Goal: Task Accomplishment & Management: Use online tool/utility

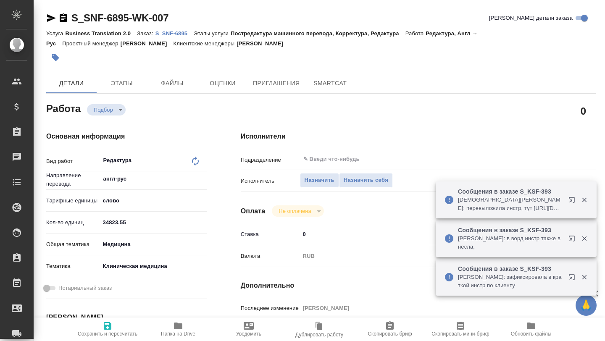
type textarea "x"
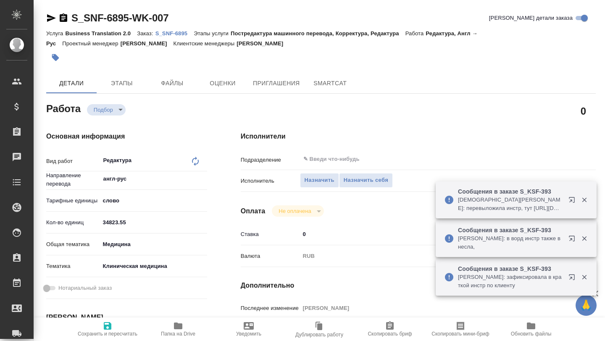
type textarea "x"
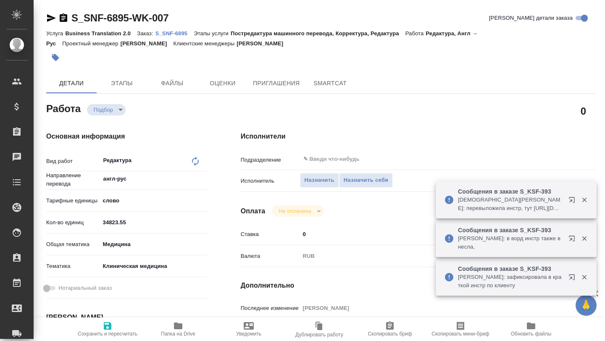
type textarea "x"
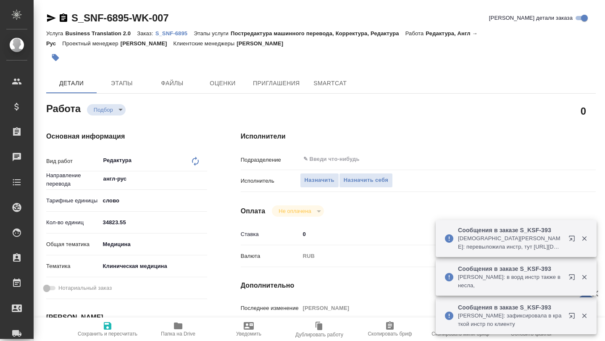
type textarea "x"
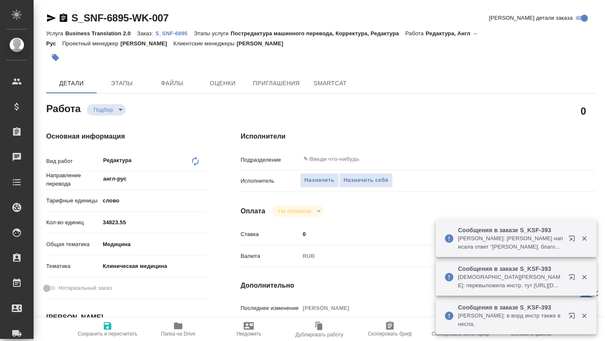
type textarea "x"
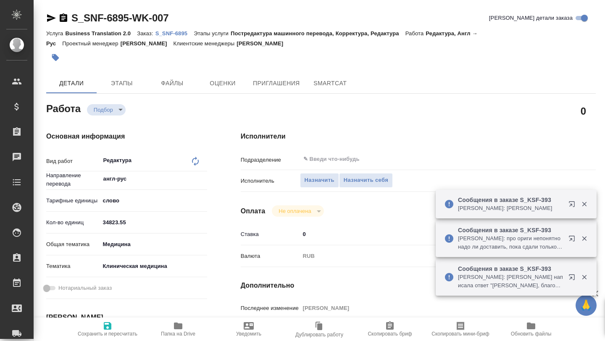
type textarea "x"
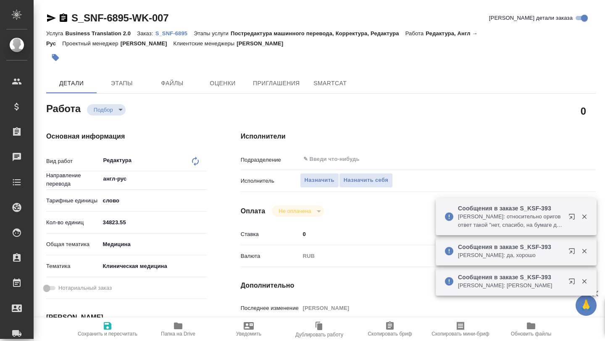
type textarea "x"
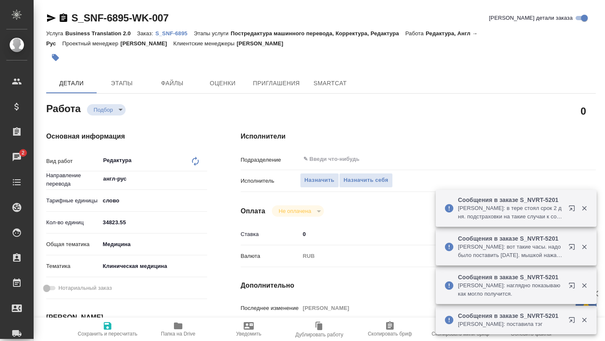
click at [170, 33] on p "S_SNF-6895" at bounding box center [174, 33] width 39 height 6
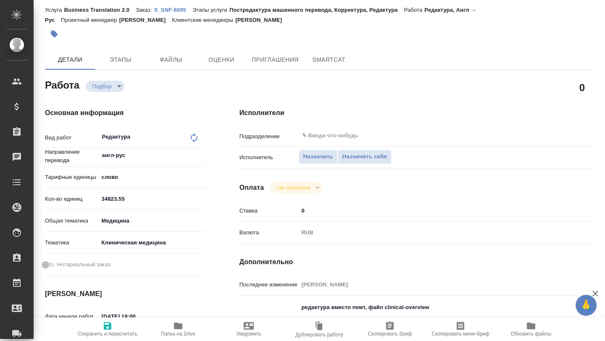
scroll to position [0, 1]
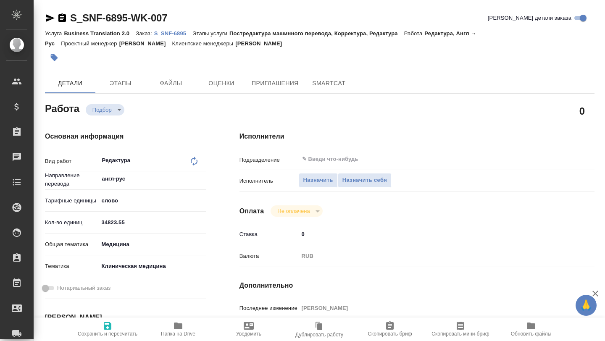
click at [170, 31] on p "S_SNF-6895" at bounding box center [173, 33] width 39 height 6
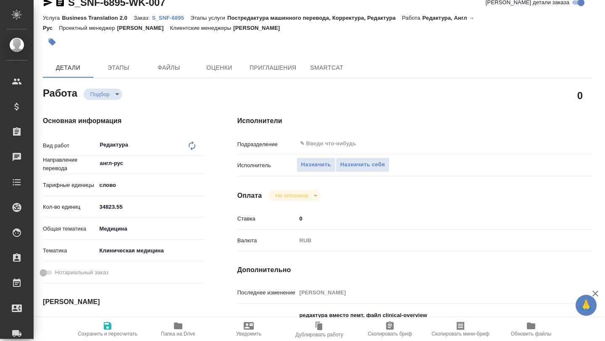
scroll to position [16, 3]
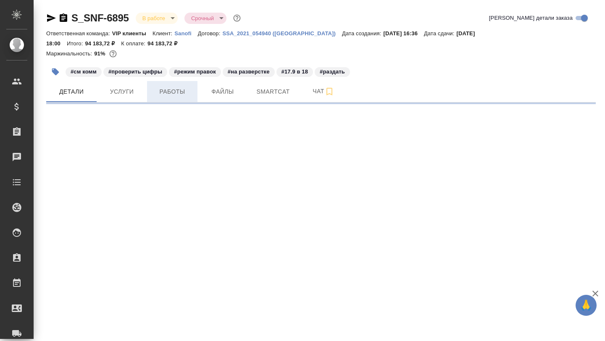
select select "RU"
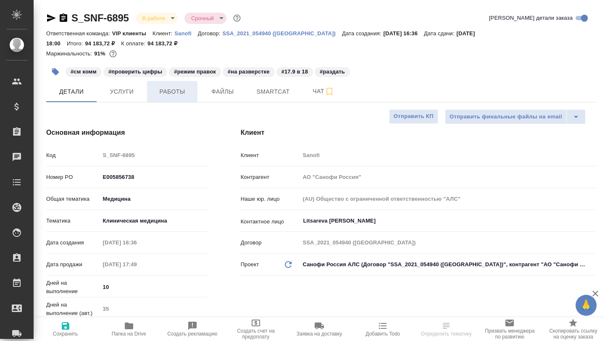
type textarea "x"
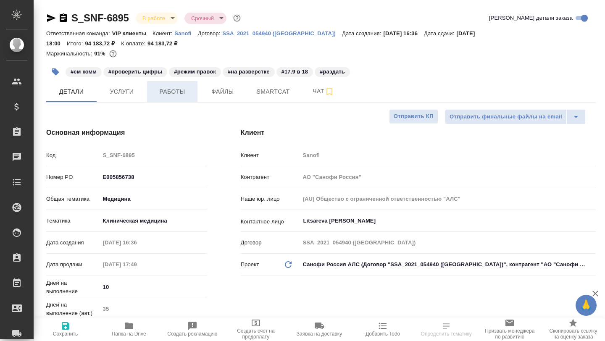
type textarea "x"
type input "[PERSON_NAME]"
click at [277, 85] on button "Smartcat" at bounding box center [273, 91] width 50 height 21
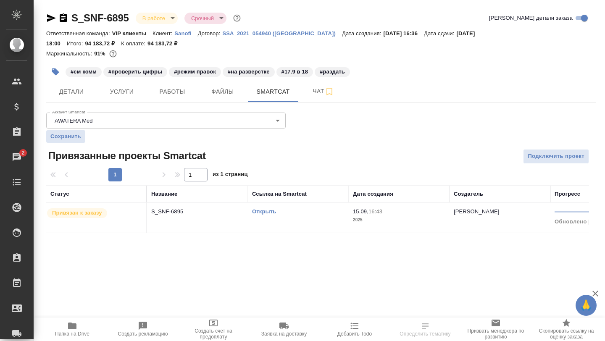
click at [265, 208] on div "Открыть" at bounding box center [298, 211] width 92 height 8
click at [260, 214] on link "Открыть" at bounding box center [264, 211] width 24 height 6
click at [316, 94] on span "Чат" at bounding box center [323, 91] width 40 height 10
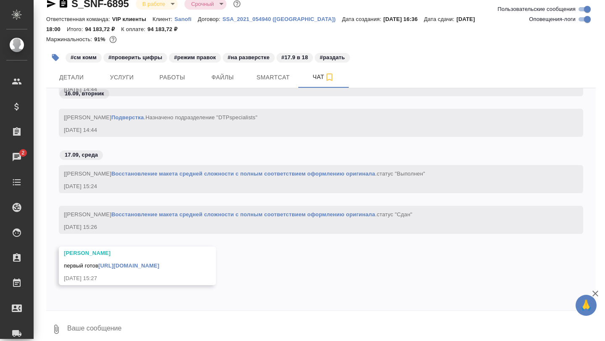
scroll to position [22, 0]
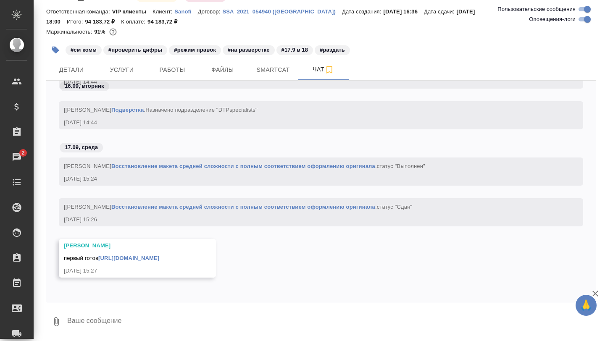
click at [142, 259] on link "https://drive.awatera.com/apps/files/files/10369101?dir=/Shares/Sanofi/Orders/S…" at bounding box center [128, 258] width 61 height 6
click at [85, 76] on button "Детали" at bounding box center [71, 69] width 50 height 21
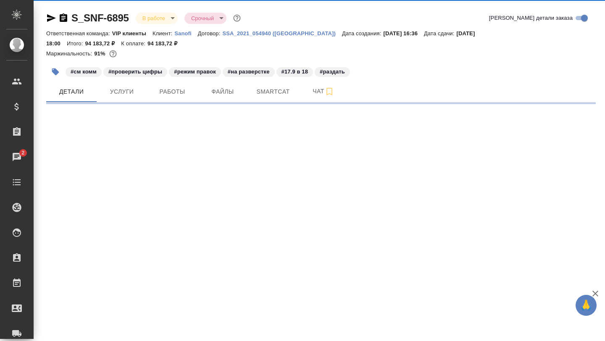
select select "RU"
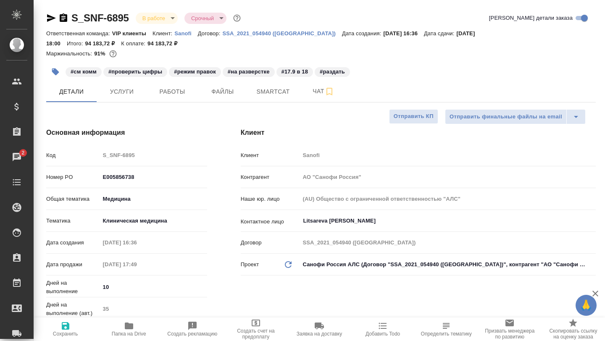
type textarea "x"
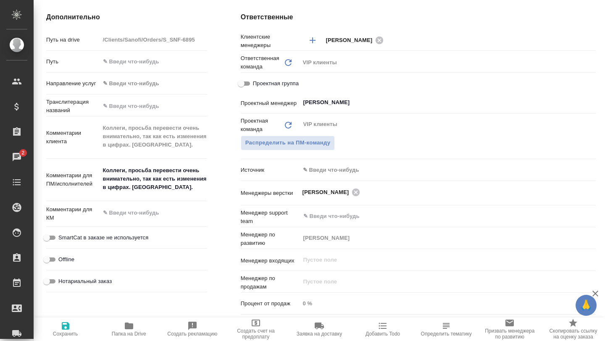
scroll to position [370, 0]
type textarea "x"
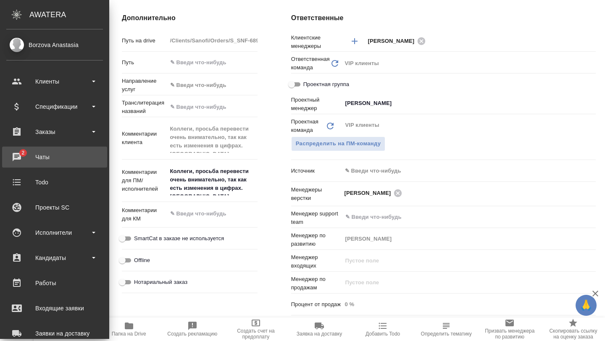
click at [28, 161] on div "Чаты" at bounding box center [54, 157] width 97 height 13
type textarea "x"
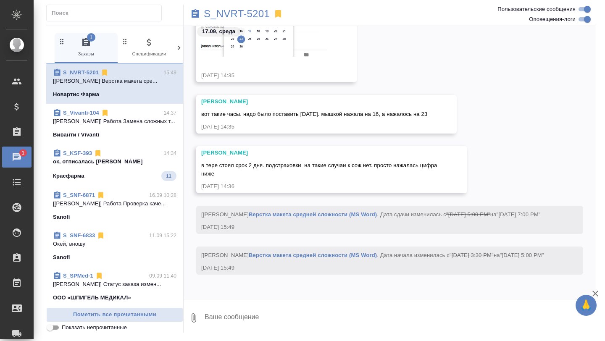
scroll to position [44926, 0]
click at [117, 179] on div "Красфарма 11" at bounding box center [114, 176] width 123 height 10
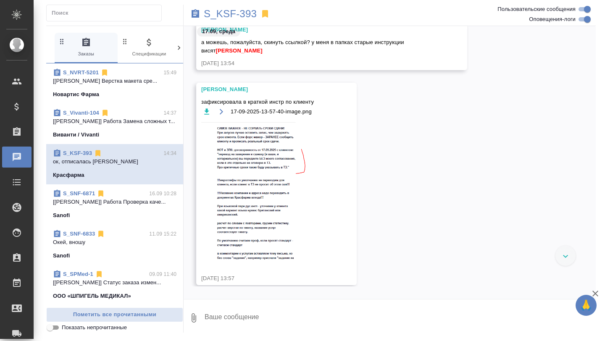
scroll to position [84509, 0]
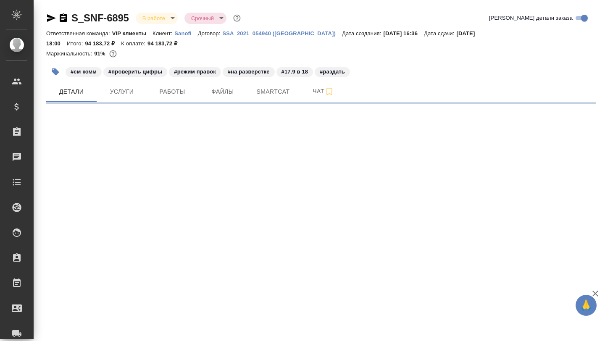
select select "RU"
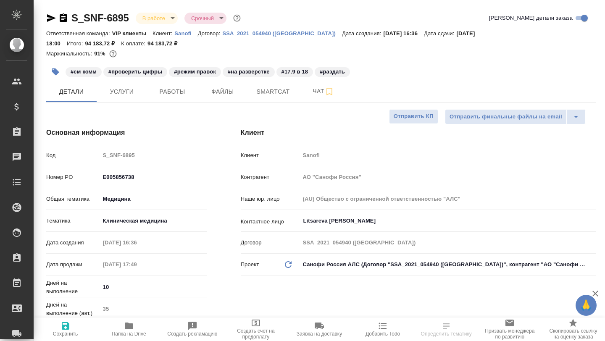
type textarea "x"
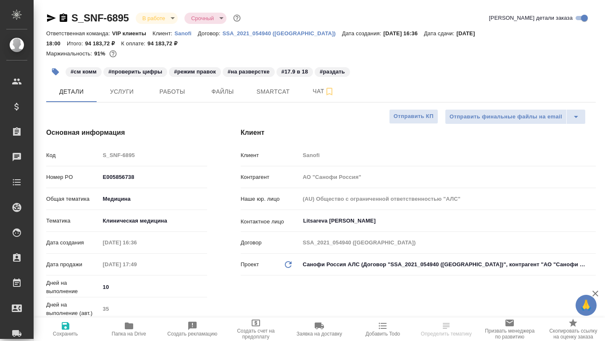
type textarea "x"
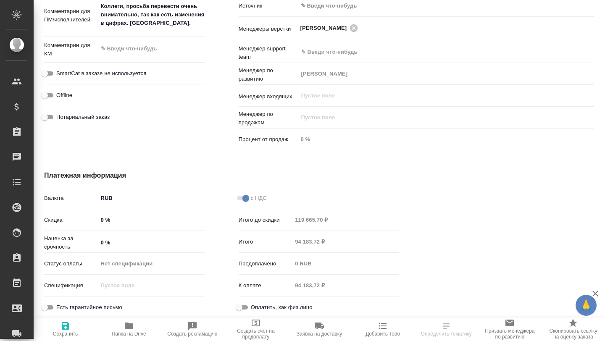
scroll to position [537, 2]
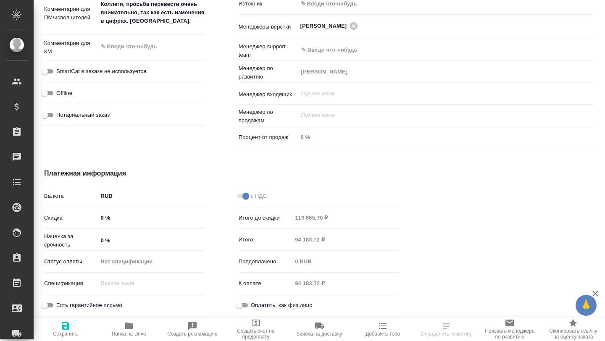
click at [134, 330] on span "Папка на Drive" at bounding box center [128, 329] width 53 height 16
type textarea "x"
select select "RU"
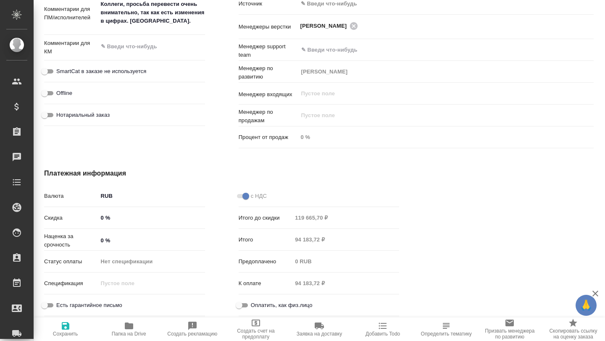
type textarea "x"
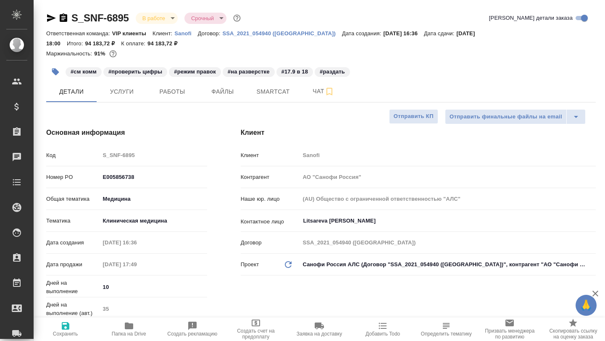
type textarea "x"
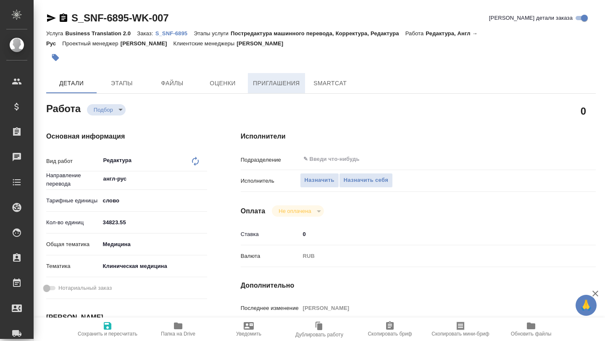
type textarea "x"
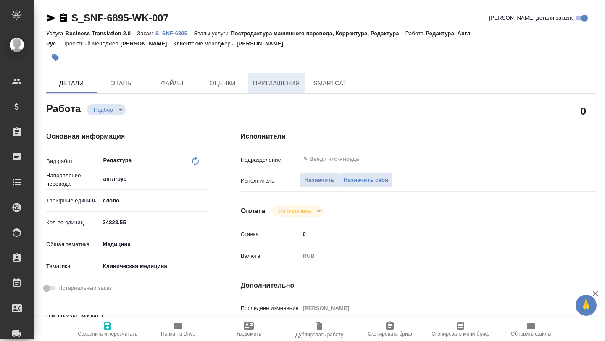
type textarea "x"
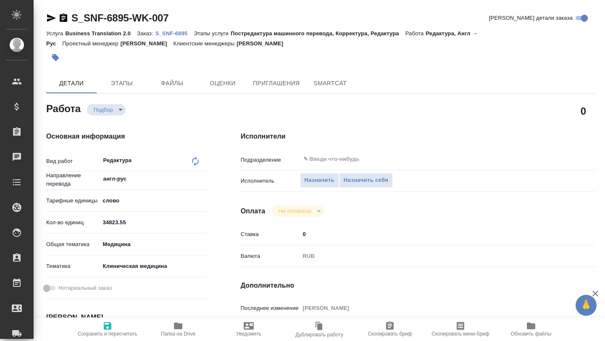
type textarea "x"
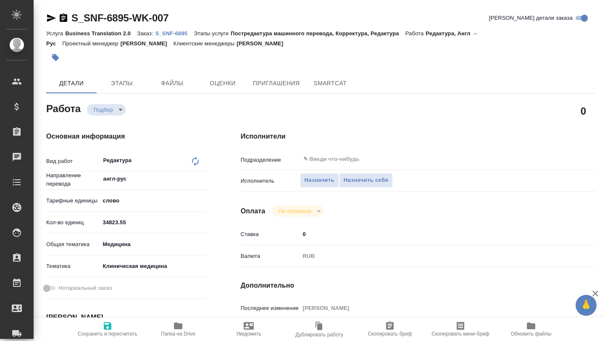
type textarea "x"
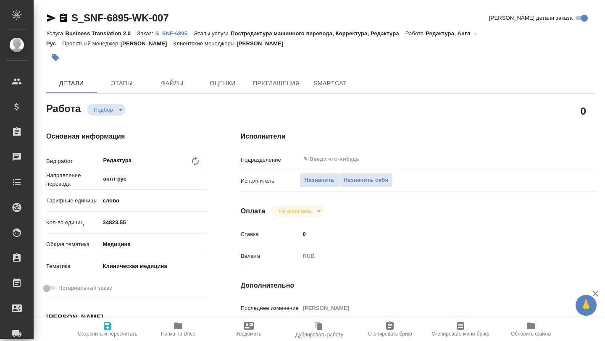
type textarea "x"
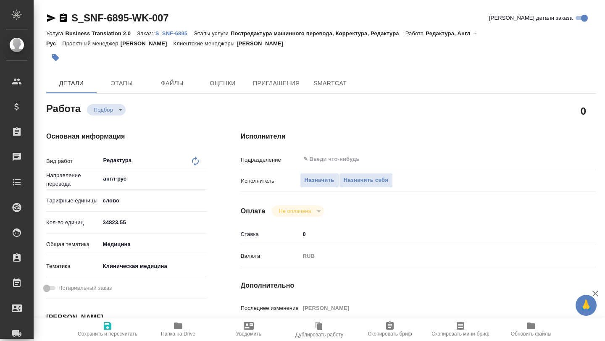
click at [47, 18] on icon "button" at bounding box center [51, 18] width 10 height 10
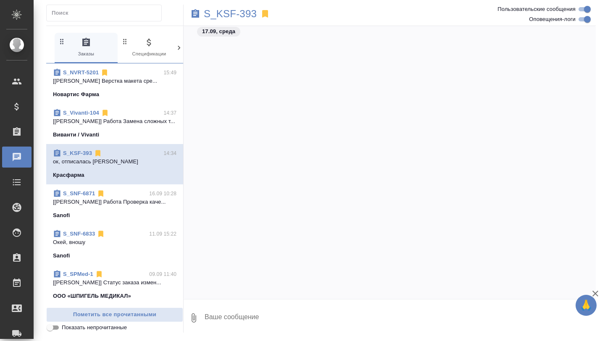
scroll to position [83626, 0]
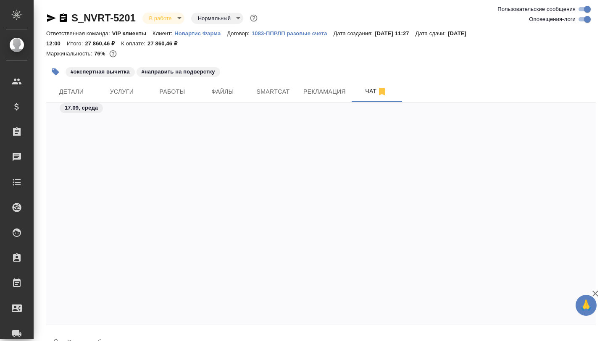
scroll to position [42814, 0]
